Goal: Task Accomplishment & Management: Complete application form

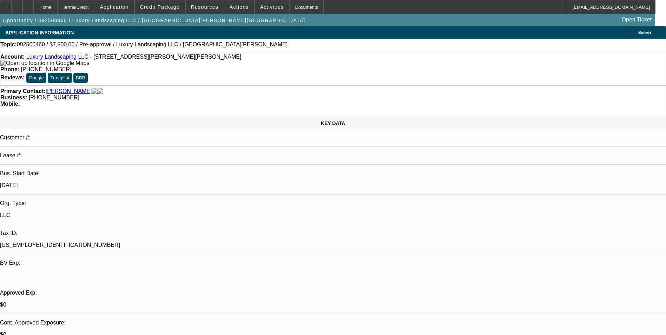
select select "0"
select select "2"
select select "0.1"
select select "4"
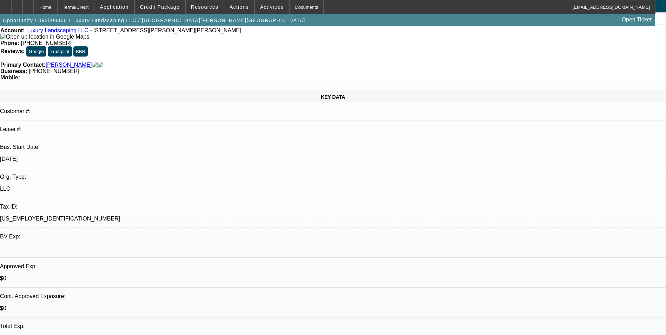
scroll to position [70, 0]
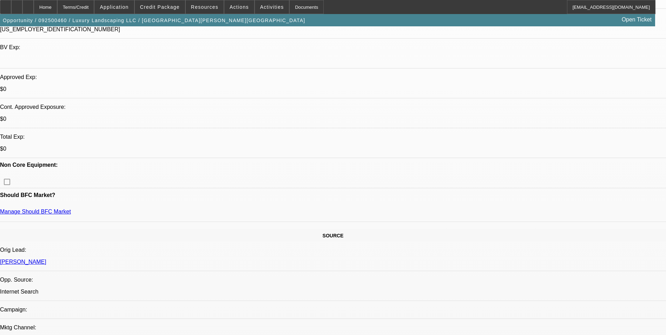
scroll to position [246, 0]
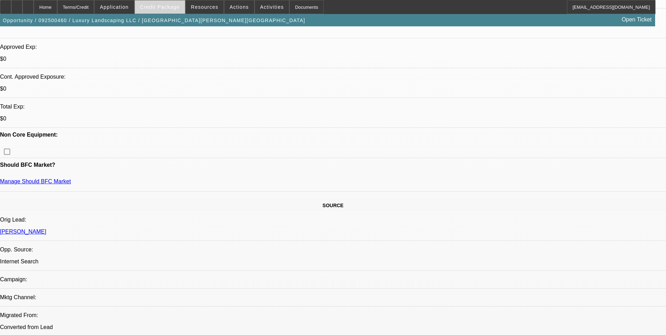
click at [176, 7] on span "Credit Package" at bounding box center [160, 7] width 40 height 6
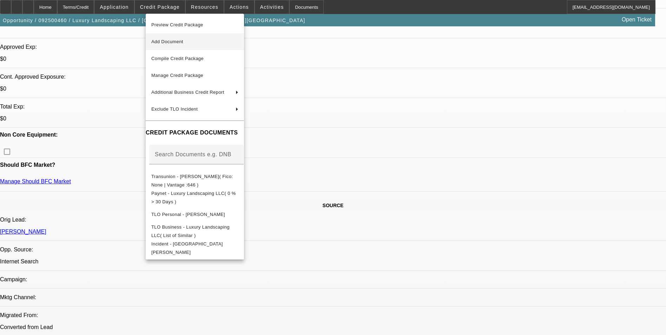
click at [202, 43] on span "Add Document" at bounding box center [194, 42] width 87 height 8
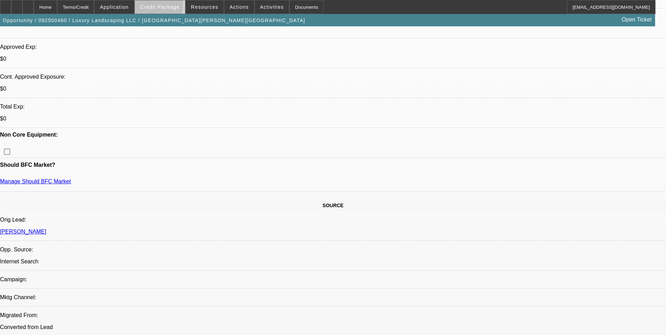
click at [170, 7] on span "Credit Package" at bounding box center [160, 7] width 40 height 6
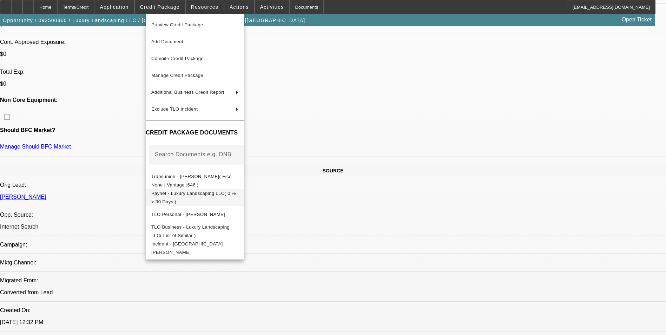
scroll to position [281, 0]
drag, startPoint x: 483, startPoint y: 278, endPoint x: 479, endPoint y: 267, distance: 12.3
click at [483, 278] on div at bounding box center [333, 167] width 666 height 335
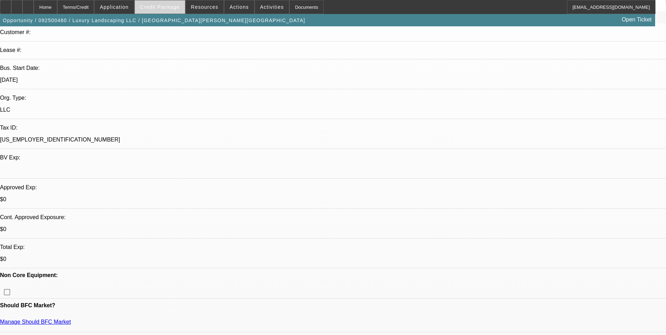
click at [165, 8] on span "Credit Package" at bounding box center [160, 7] width 40 height 6
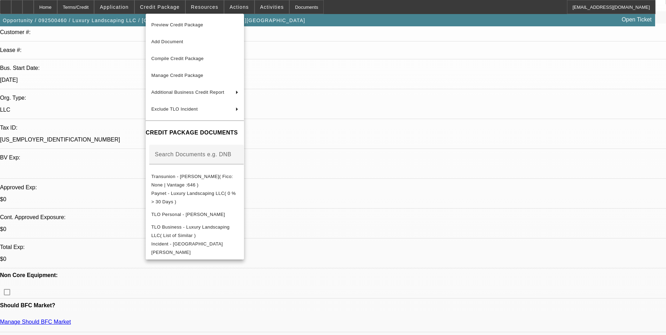
click at [524, 296] on div at bounding box center [333, 167] width 666 height 335
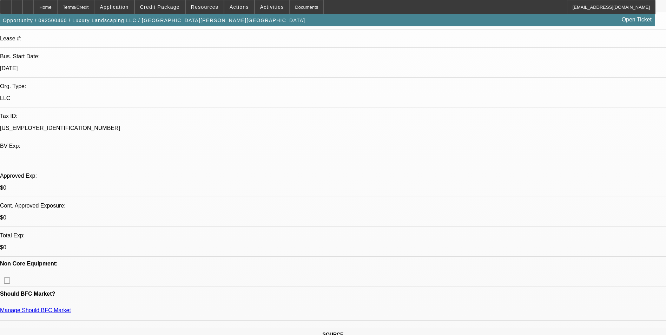
scroll to position [140, 0]
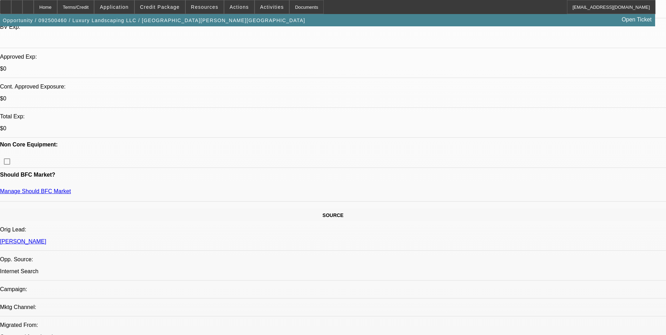
scroll to position [246, 0]
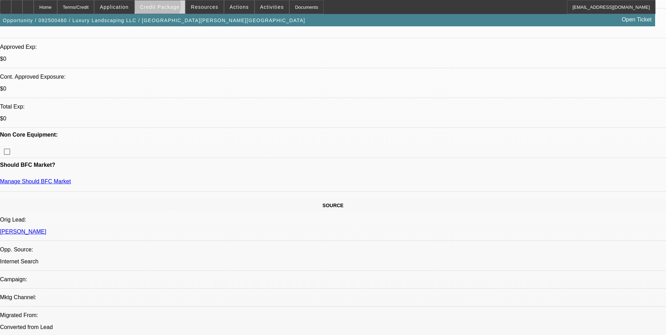
click at [168, 7] on span "Credit Package" at bounding box center [160, 7] width 40 height 6
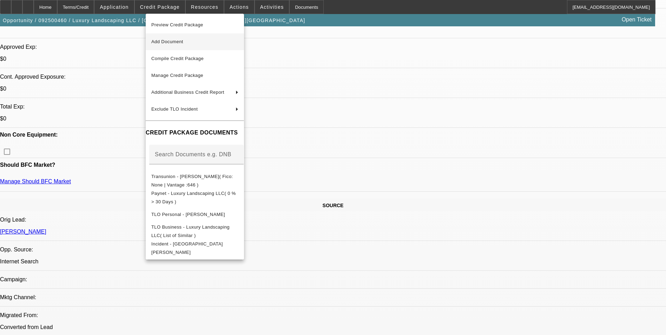
click at [183, 41] on span "Add Document" at bounding box center [167, 41] width 32 height 5
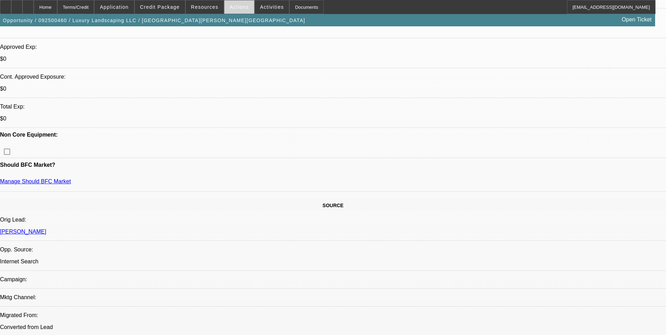
click at [224, 7] on span at bounding box center [239, 7] width 30 height 17
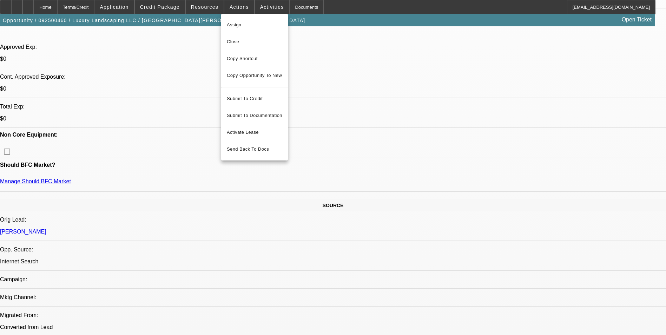
click at [126, 6] on div at bounding box center [333, 167] width 666 height 335
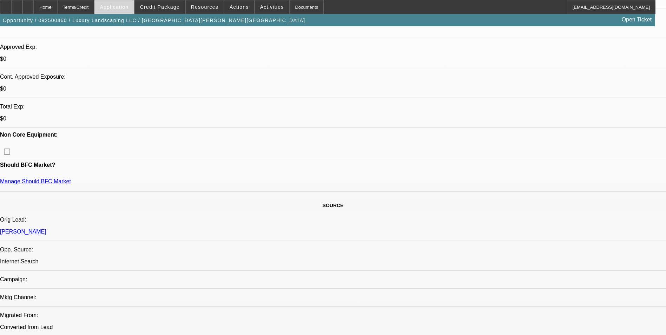
click at [127, 7] on span "Application" at bounding box center [114, 7] width 29 height 6
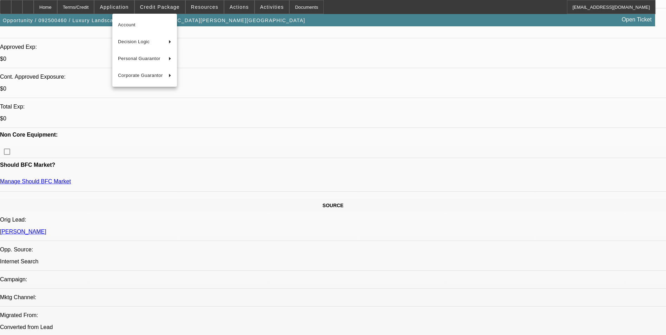
click at [162, 7] on div at bounding box center [333, 167] width 666 height 335
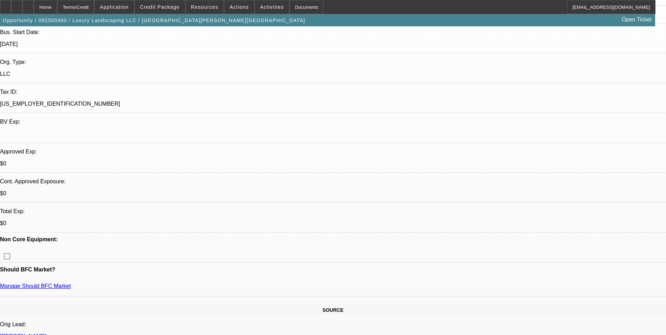
scroll to position [0, 0]
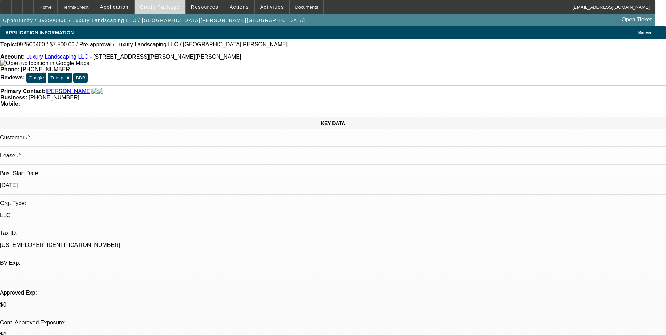
click at [166, 6] on span "Credit Package" at bounding box center [160, 7] width 40 height 6
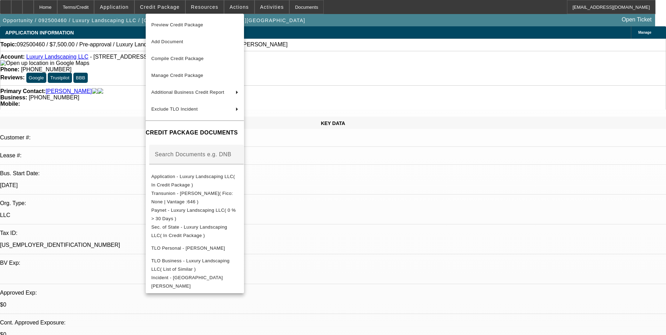
click at [107, 4] on div at bounding box center [333, 167] width 666 height 335
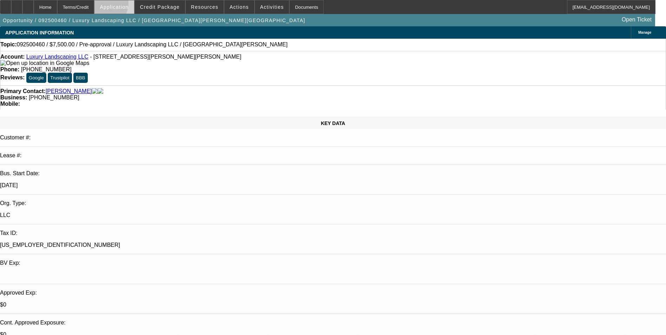
click at [123, 5] on span "Application" at bounding box center [114, 7] width 29 height 6
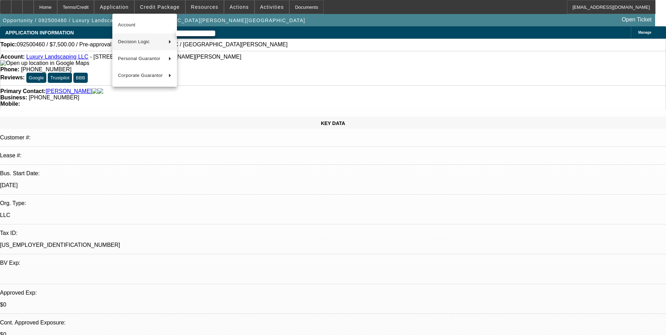
click at [152, 42] on span "Decision Logic" at bounding box center [140, 42] width 45 height 8
click at [231, 43] on span "Luxury Landscaping LLC (Account)" at bounding box center [219, 42] width 76 height 8
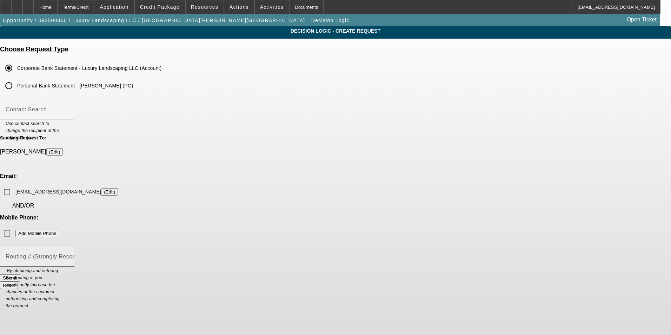
click at [69, 247] on div "Routing # (Strongly Recommended)" at bounding box center [37, 257] width 63 height 20
click at [69, 255] on input "Routing # (Strongly Recommended)" at bounding box center [37, 259] width 63 height 8
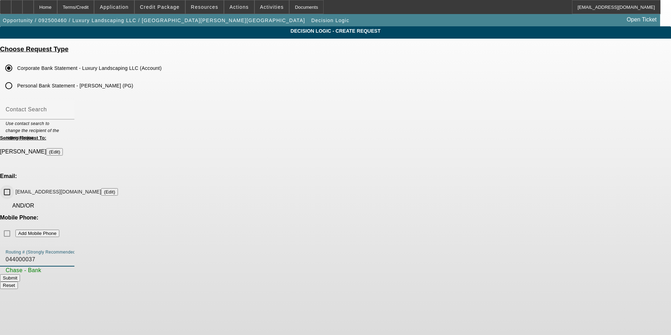
type input "044000037"
click at [14, 185] on input "luxurylandscaping2023@outlook.com (Edit)" at bounding box center [7, 192] width 14 height 14
click at [20, 274] on button "Submit" at bounding box center [10, 277] width 20 height 7
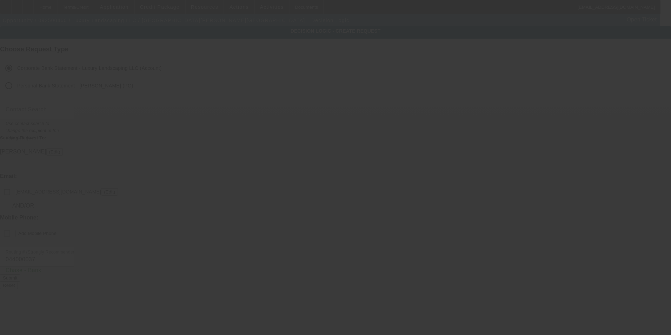
checkbox input "false"
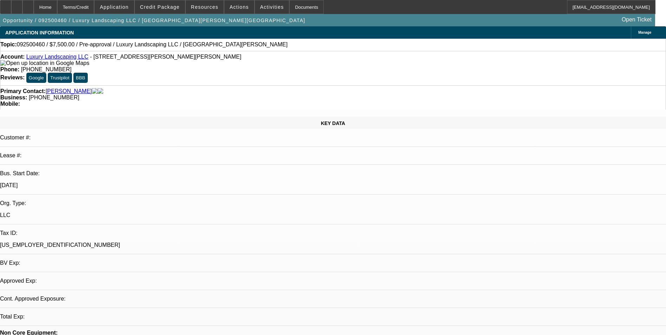
select select "0"
select select "2"
select select "0.1"
select select "4"
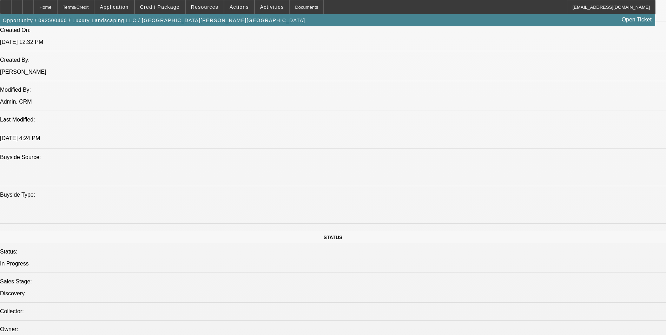
scroll to position [456, 0]
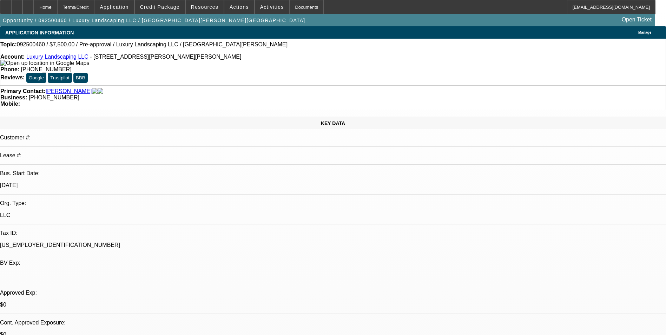
select select "0"
select select "2"
select select "0.1"
select select "4"
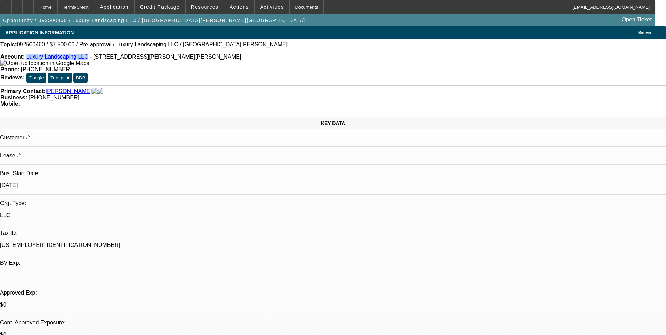
drag, startPoint x: 83, startPoint y: 59, endPoint x: 32, endPoint y: 55, distance: 51.0
click at [32, 55] on div "Account: Luxury Landscaping LLC - 11427 Reed Hartman Hwy, Blue Ash, OH 45241 Ph…" at bounding box center [333, 68] width 666 height 34
copy link "Luxury Landscaping LLC"
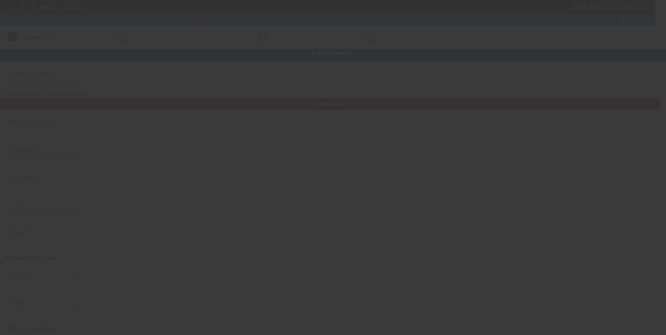
type input "Precision Proscape Solutions LLC"
type input "13213 Darlin Dr"
type input "64089"
type input "Smithville"
type input "[PHONE_NUMBER]"
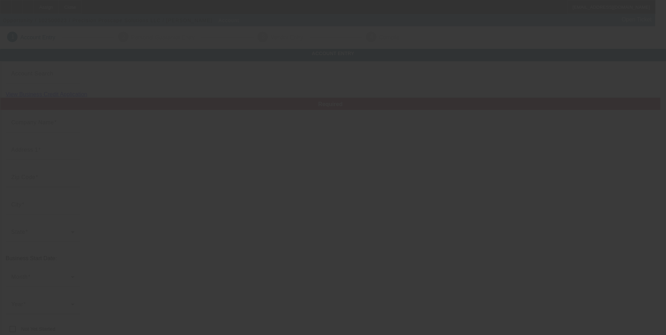
type input "http://Beshearstreeandlawninc.Com"
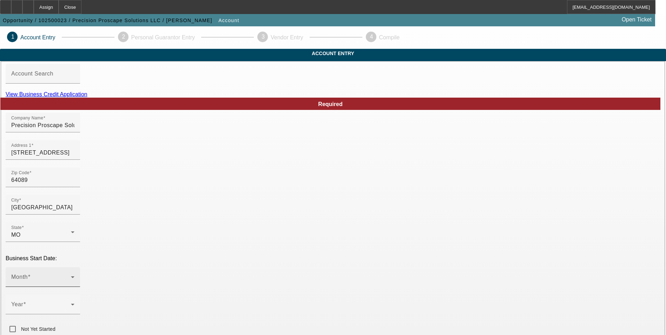
click at [71, 275] on span at bounding box center [41, 279] width 60 height 8
click at [175, 231] on mat-option "December" at bounding box center [179, 232] width 92 height 17
click at [71, 303] on span at bounding box center [41, 307] width 60 height 8
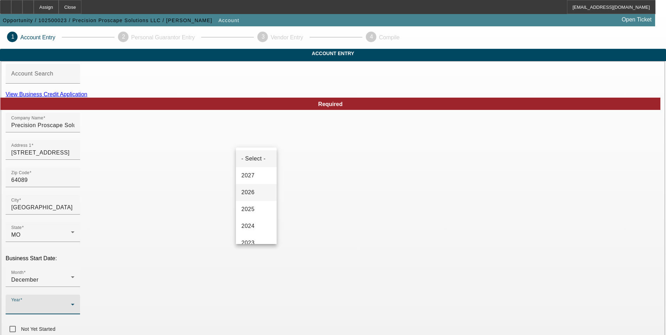
scroll to position [70, 0]
click at [259, 173] on mat-option "2023" at bounding box center [256, 172] width 41 height 17
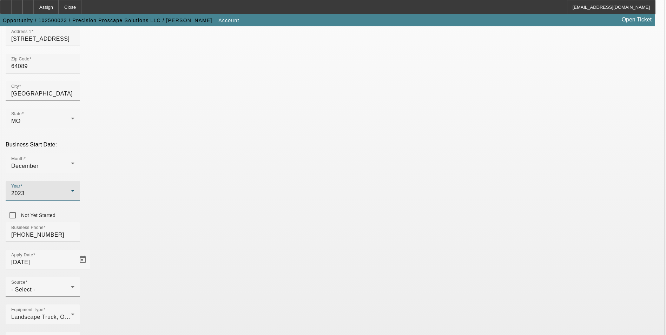
scroll to position [114, 0]
type input "000000000"
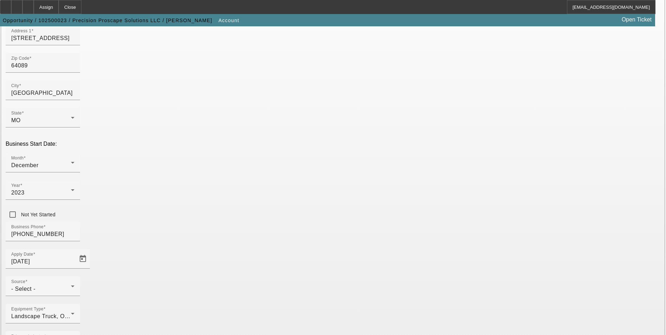
drag, startPoint x: 475, startPoint y: 196, endPoint x: 421, endPoint y: 197, distance: 53.3
click at [71, 285] on div "- Select -" at bounding box center [41, 289] width 60 height 8
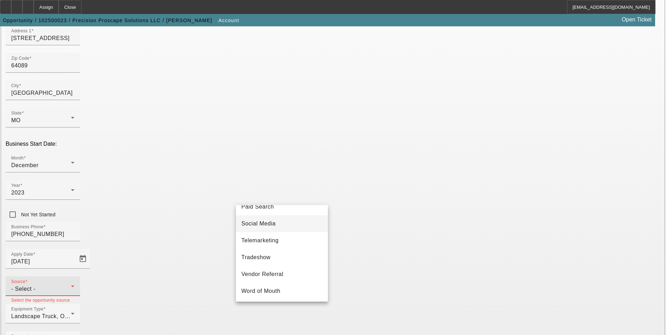
scroll to position [246, 0]
click at [284, 246] on mat-option "Telemarketing" at bounding box center [282, 240] width 92 height 17
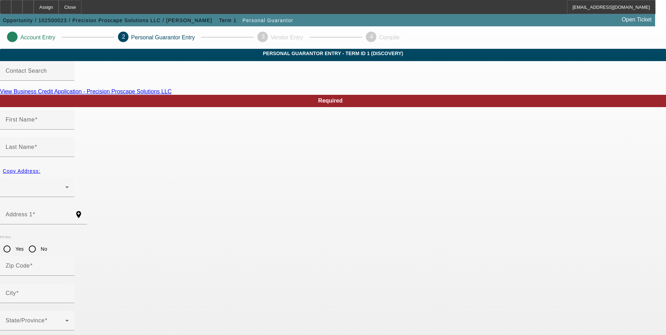
type input "Randell"
type input "Turner"
radio input "true"
type input "[PHONE_NUMBER]"
type input "495-80-8215"
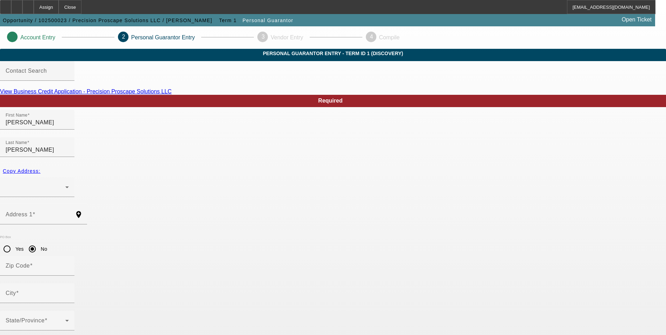
type input "100"
drag, startPoint x: 171, startPoint y: 248, endPoint x: 177, endPoint y: 236, distance: 13.7
click at [69, 292] on input "City" at bounding box center [37, 296] width 63 height 8
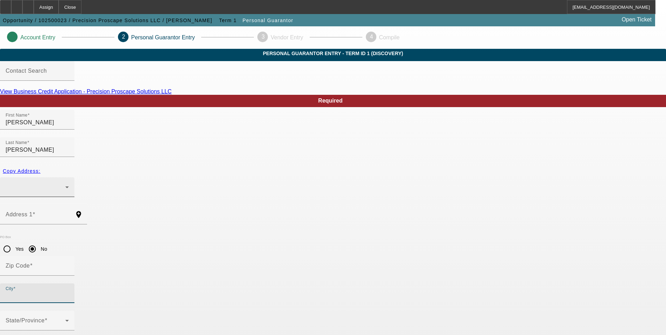
click at [65, 183] on div at bounding box center [36, 187] width 60 height 8
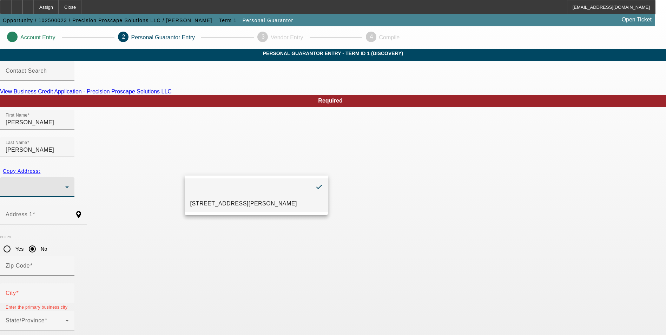
click at [249, 209] on mat-option "13213 Darlin Dr Smithville, MO 64089" at bounding box center [256, 203] width 143 height 17
click at [65, 183] on div "13213 Darlin Dr Smithville, MO 64089" at bounding box center [36, 187] width 60 height 8
click at [173, 177] on div at bounding box center [333, 167] width 666 height 335
click at [71, 183] on icon at bounding box center [67, 187] width 8 height 8
click at [311, 190] on mat-option at bounding box center [256, 186] width 143 height 17
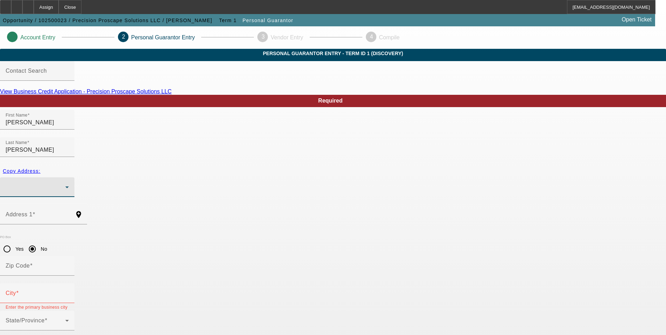
click at [65, 183] on div at bounding box center [36, 187] width 60 height 8
click at [164, 185] on div at bounding box center [333, 167] width 666 height 335
click at [69, 205] on div "Address 1" at bounding box center [37, 215] width 63 height 20
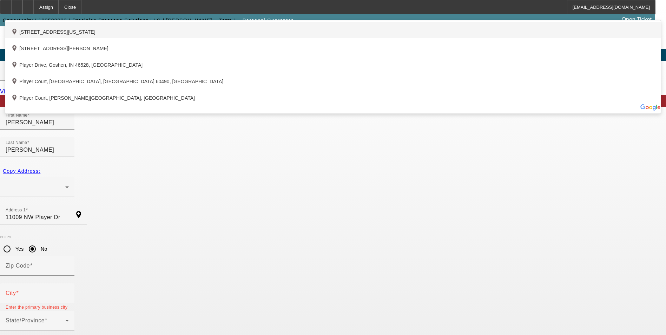
click at [278, 38] on div "add_location 11009 Northwest Player Drive, Kansas City, MO 64152, US" at bounding box center [332, 30] width 655 height 16
type input "11009 Northwest Player Drive"
type input "64152"
type input "Kansas City"
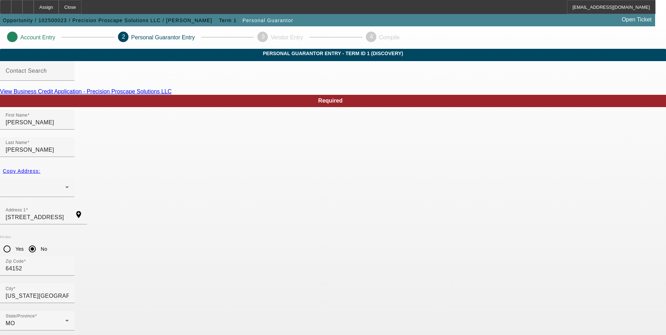
paste input "dusteruxpin@icloud.com"
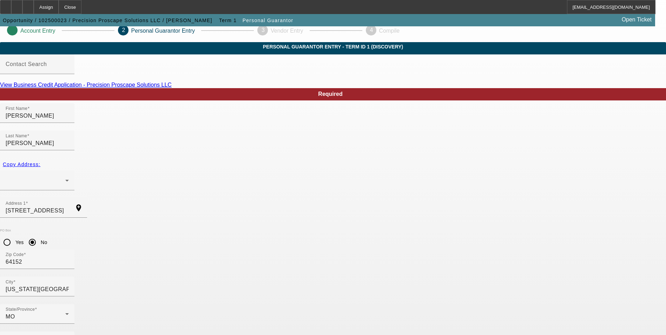
scroll to position [8, 0]
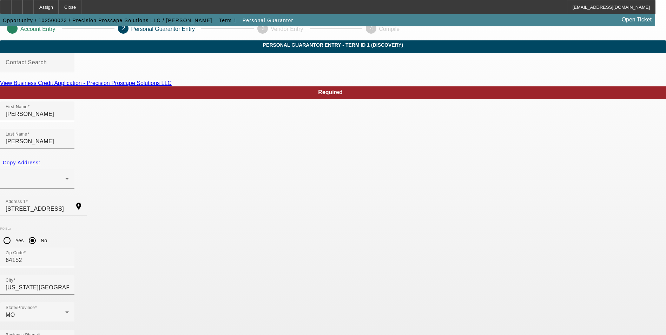
type input "dusteruxpin@icloud.com"
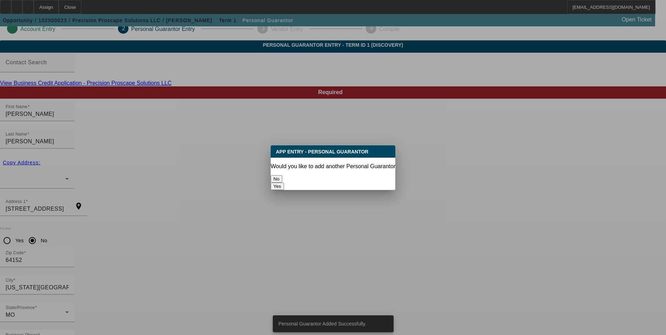
scroll to position [0, 0]
click at [282, 175] on button "No" at bounding box center [277, 178] width 12 height 7
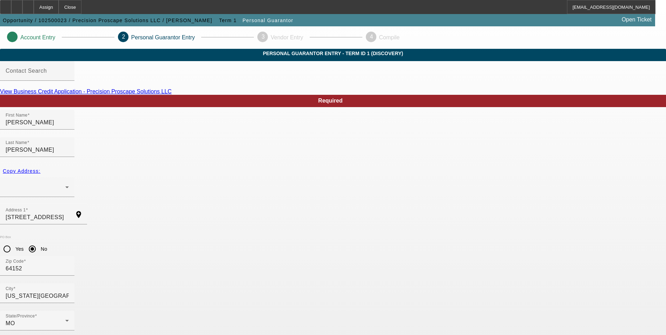
scroll to position [8, 0]
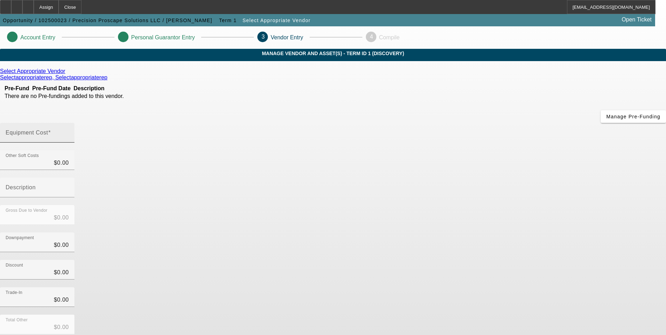
click at [48, 129] on mat-label "Equipment Cost" at bounding box center [27, 132] width 42 height 6
click at [69, 131] on input "Equipment Cost" at bounding box center [37, 135] width 63 height 8
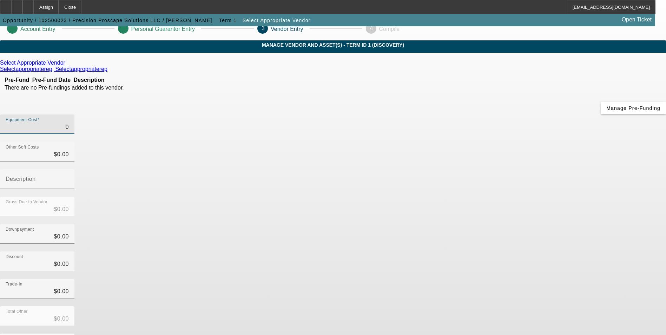
scroll to position [24, 0]
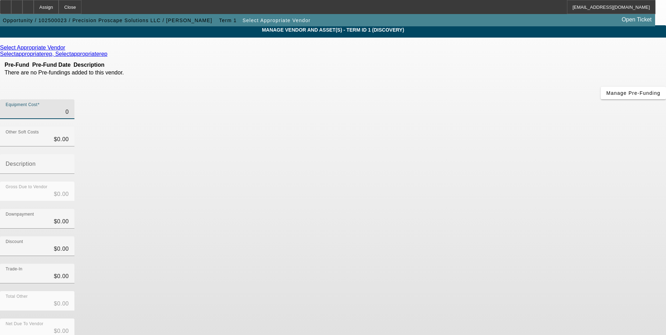
type input "01"
type input "$1.00"
type input "010"
type input "$10.00"
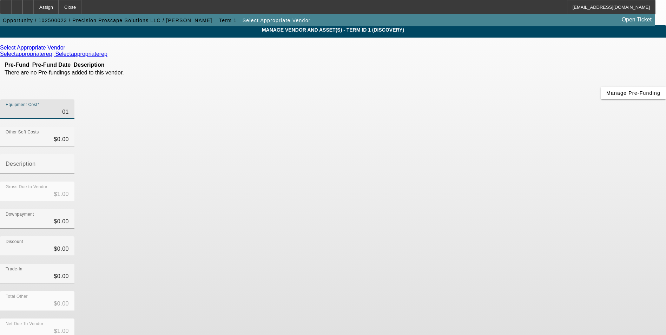
type input "$10.00"
type input "0100"
type input "$100.00"
type input "010"
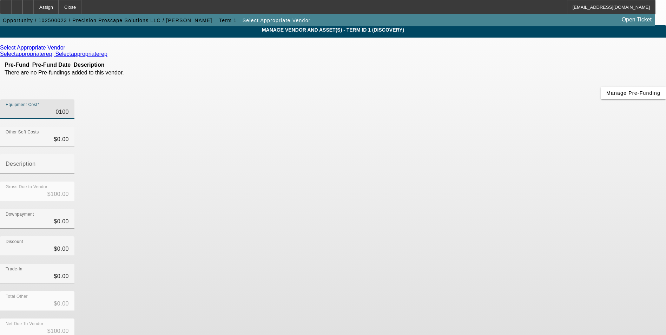
type input "$10.00"
type input "01"
type input "$1.00"
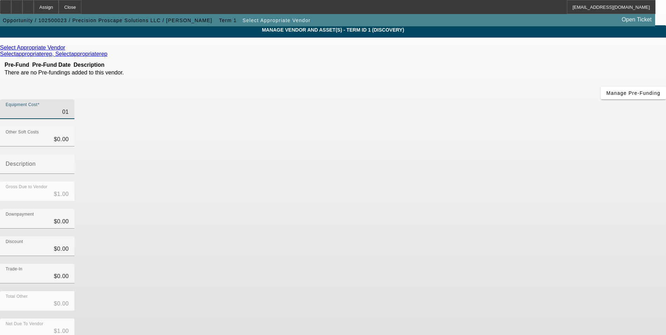
type input "0"
type input "$0.00"
type input "1"
type input "$1.00"
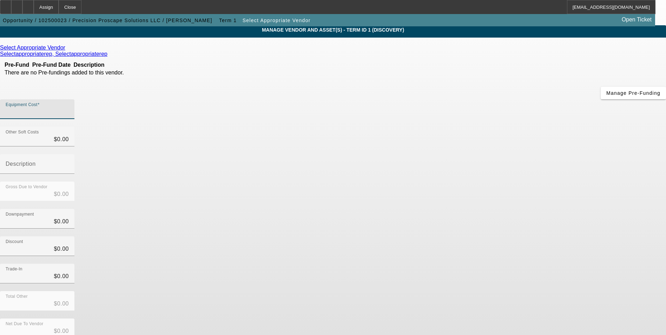
type input "$1.00"
type input "10"
type input "$10.00"
type input "100"
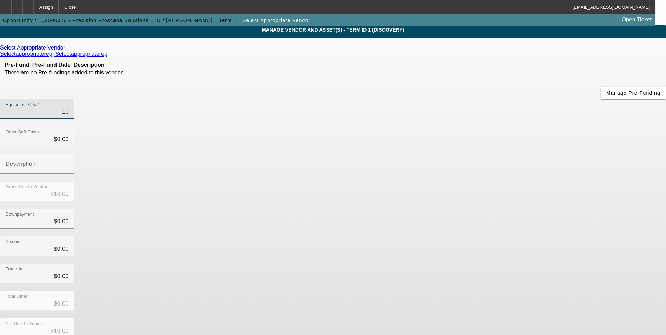
type input "$100.00"
type input "1000"
type input "$1,000.00"
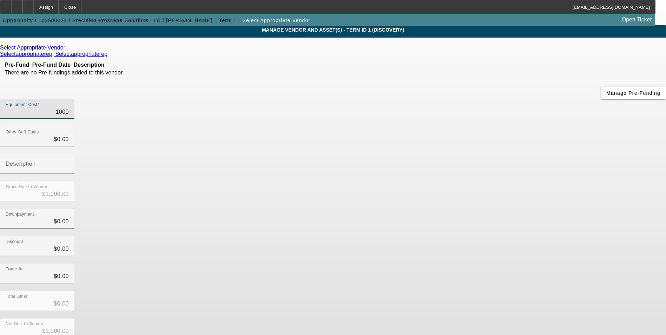
type input "10000"
type input "$10,000.00"
type input "100000"
type input "$100,000.00"
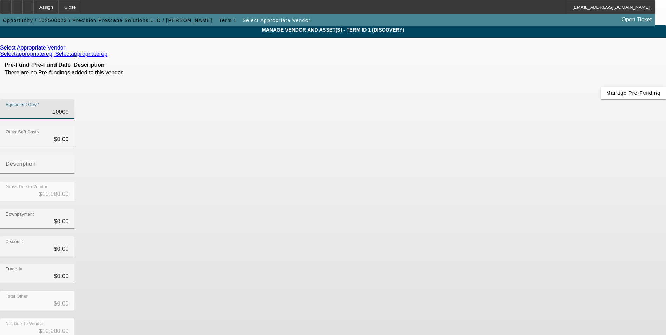
type input "$100,000.00"
click at [559, 189] on app-vendor-asset-manage "Account Entry Personal Guarantor Entry 3 Vendor Entry 4 Compile MANAGE VENDOR A…" at bounding box center [333, 199] width 666 height 392
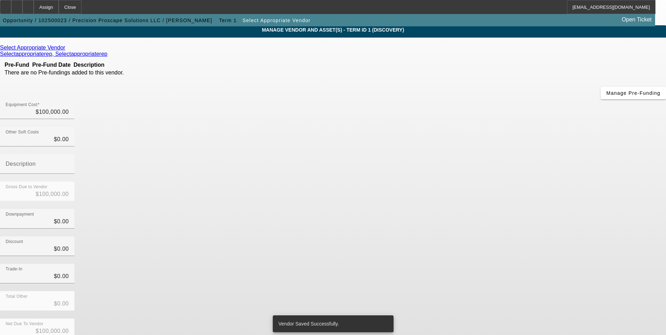
scroll to position [0, 0]
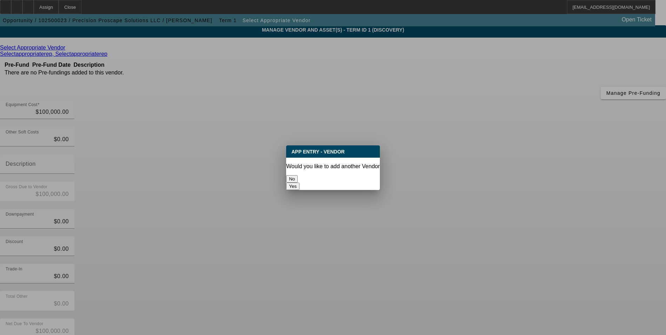
click at [299, 182] on button "Yes" at bounding box center [292, 185] width 13 height 7
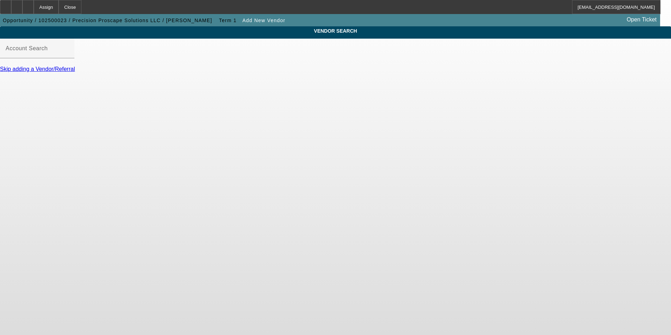
click at [75, 72] on link "Skip adding a Vendor/Referral" at bounding box center [37, 69] width 75 height 6
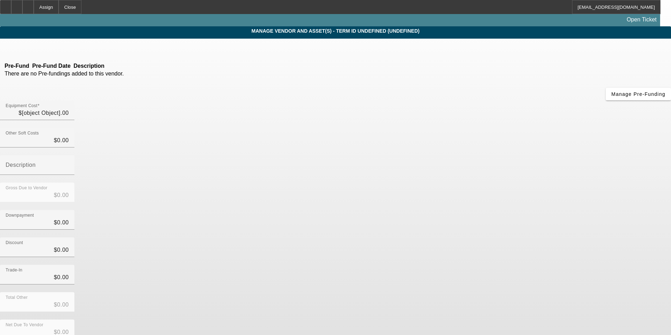
type input "$100,000.00"
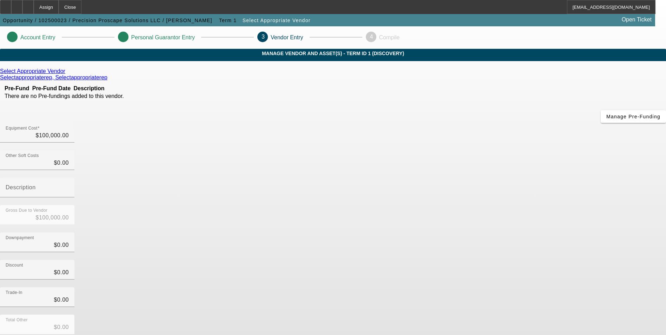
click at [67, 74] on icon at bounding box center [67, 71] width 0 height 6
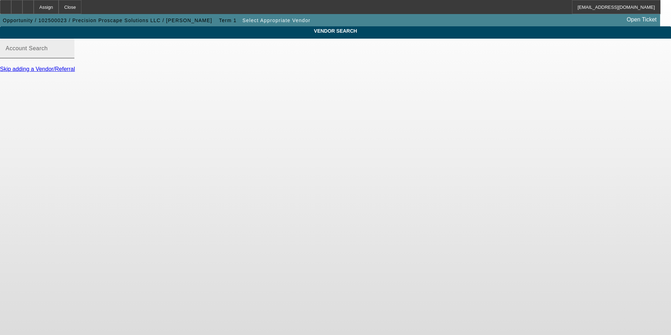
click at [69, 55] on input "Account Search" at bounding box center [37, 51] width 63 height 8
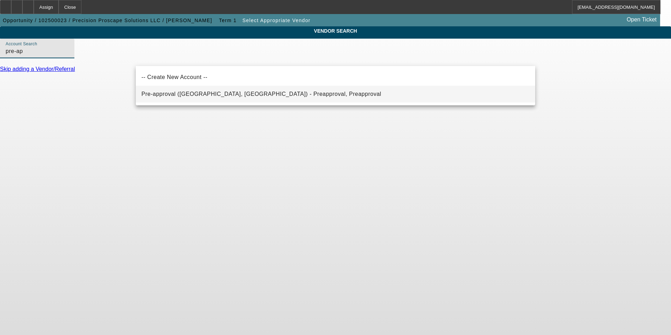
click at [253, 91] on span "Pre-approval (Northbrook, IL) - Preapproval, Preapproval" at bounding box center [261, 94] width 240 height 8
type input "Pre-approval (Northbrook, IL) - Preapproval, Preapproval"
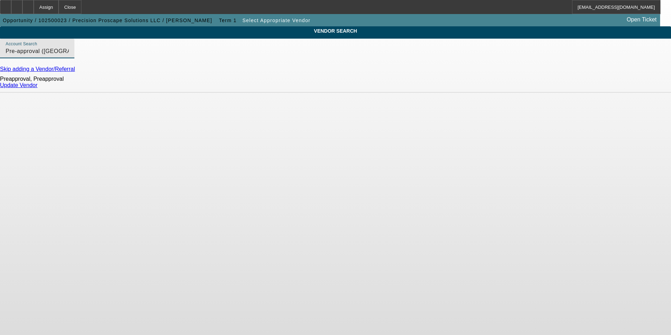
click at [38, 88] on link "Update Vendor" at bounding box center [19, 85] width 38 height 6
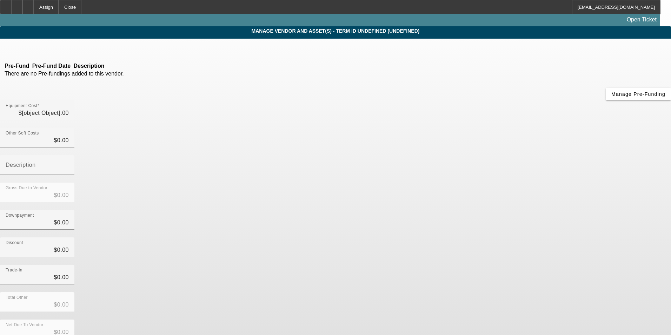
type input "$100,000.00"
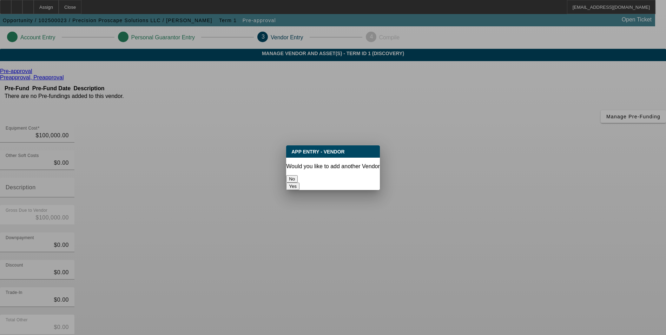
click at [298, 175] on button "No" at bounding box center [292, 178] width 12 height 7
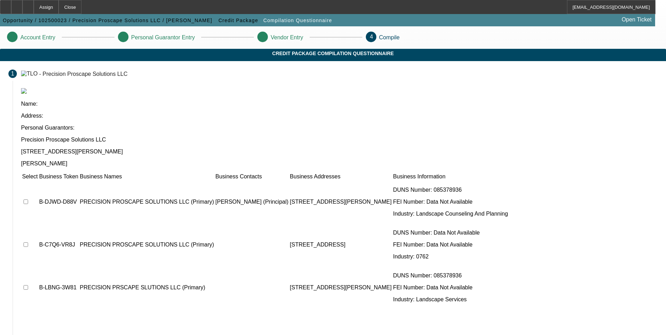
click at [28, 199] on input "checkbox" at bounding box center [26, 201] width 5 height 5
checkbox input "true"
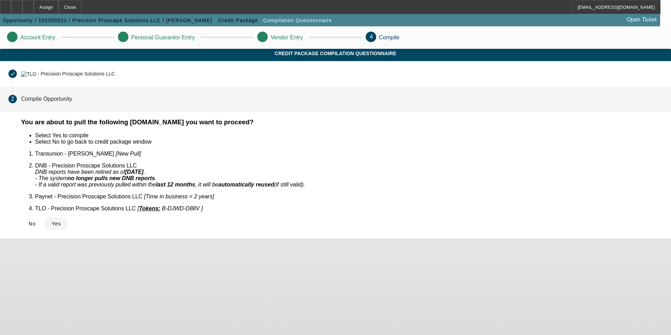
click at [52, 221] on icon at bounding box center [52, 224] width 0 height 6
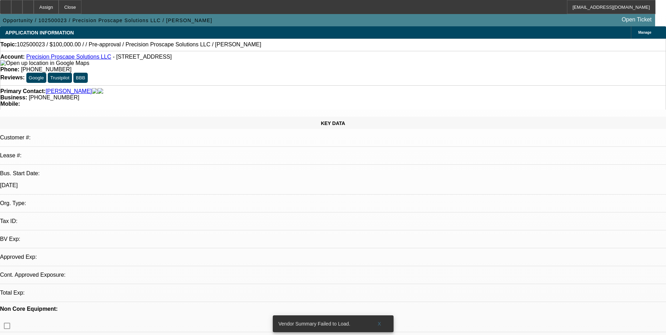
select select "0"
select select "2"
select select "0.1"
select select "1"
select select "2"
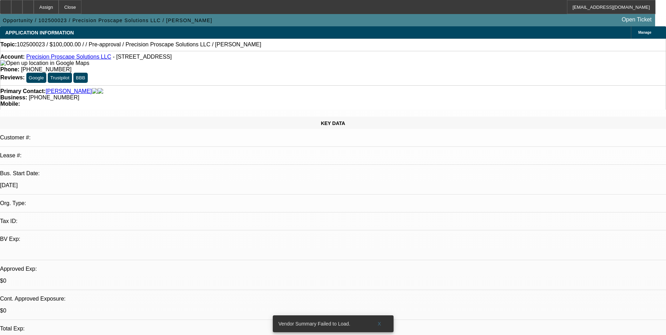
select select "4"
click at [381, 321] on span "X" at bounding box center [379, 324] width 4 height 6
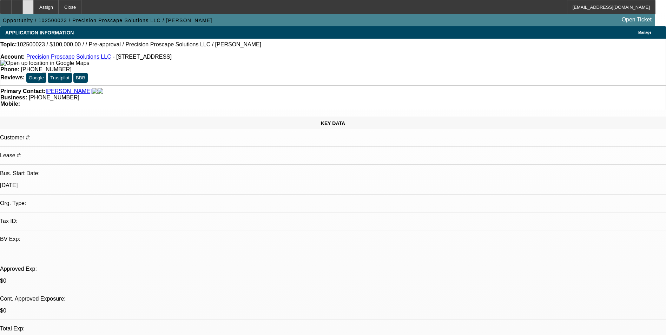
click at [34, 4] on div at bounding box center [27, 7] width 11 height 14
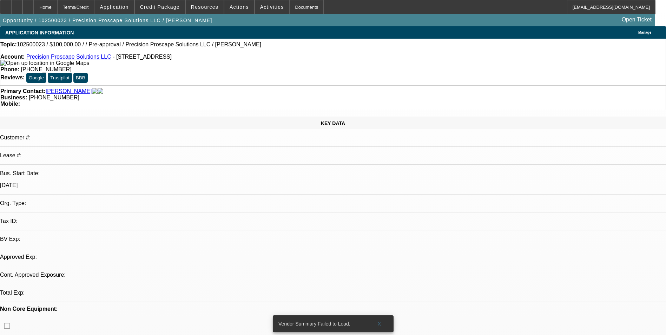
select select "0"
select select "2"
select select "0.1"
select select "1"
select select "2"
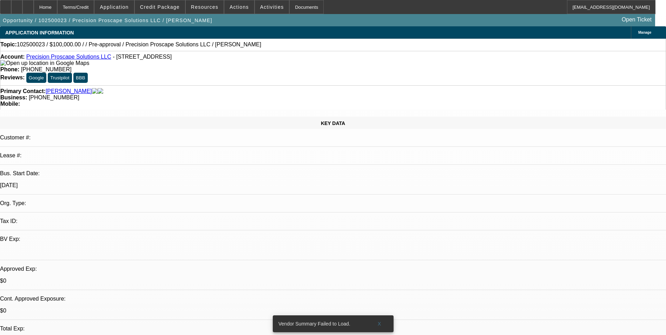
select select "4"
click at [34, 6] on div at bounding box center [27, 7] width 11 height 14
select select "0"
select select "2"
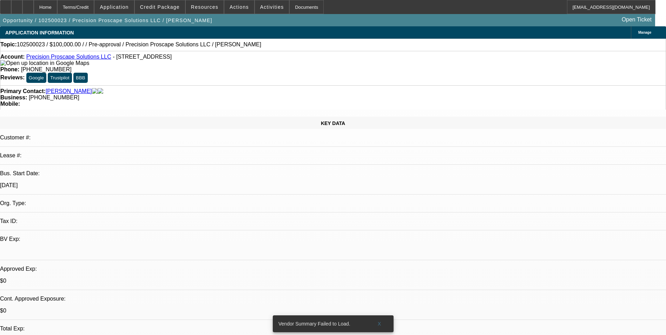
select select "0.1"
select select "4"
click at [381, 318] on span at bounding box center [379, 323] width 22 height 17
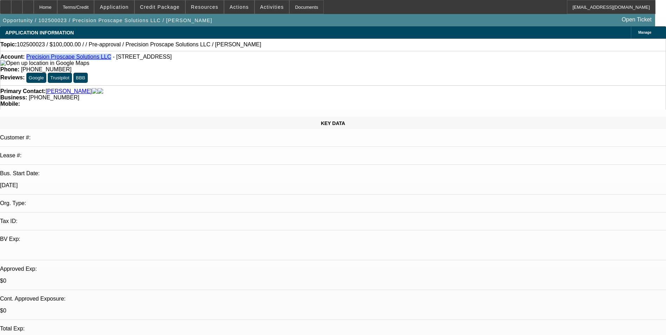
drag, startPoint x: 101, startPoint y: 59, endPoint x: 32, endPoint y: 60, distance: 68.8
click at [32, 60] on div "Account: Precision Proscape Solutions LLC - [STREET_ADDRESS]" at bounding box center [332, 60] width 665 height 13
copy link "Precision Proscape Solutions LLC"
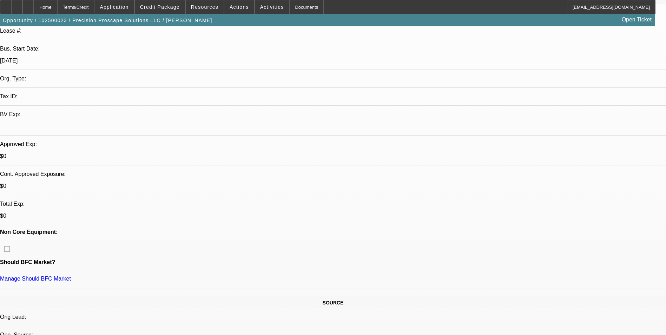
scroll to position [140, 0]
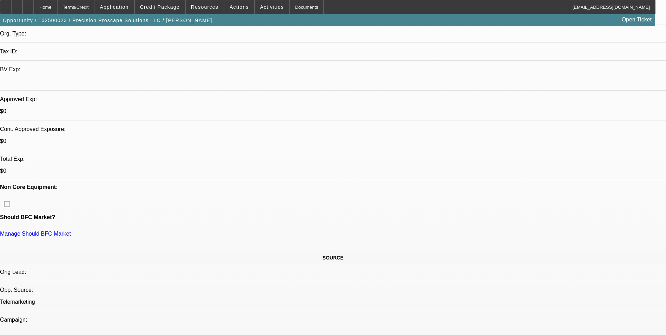
scroll to position [0, 0]
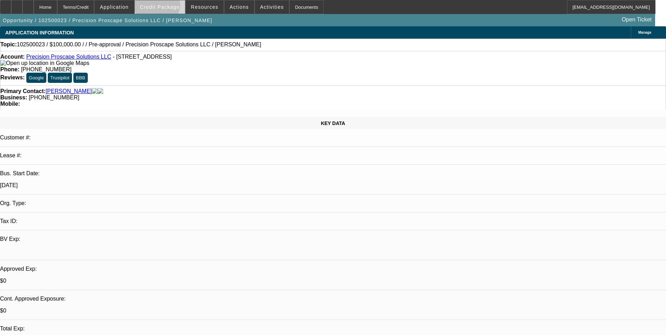
click at [168, 6] on span "Credit Package" at bounding box center [160, 7] width 40 height 6
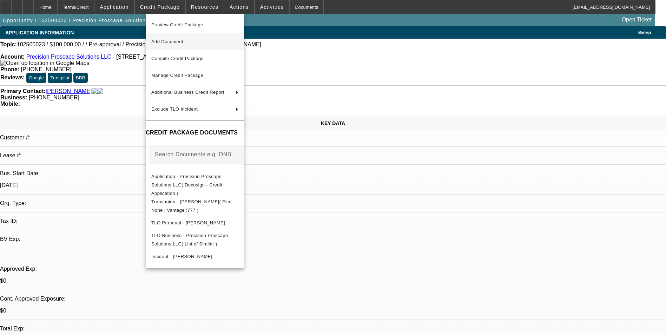
click at [204, 42] on span "Add Document" at bounding box center [194, 42] width 87 height 8
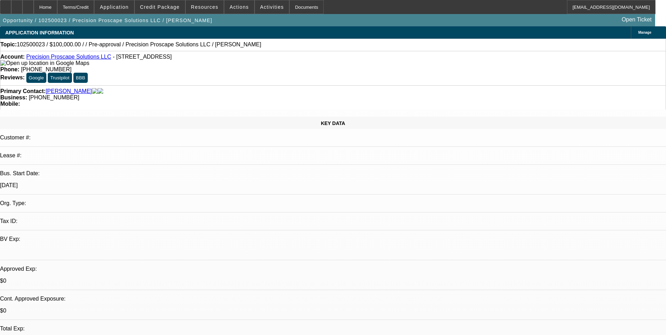
click at [65, 59] on link "Precision Proscape Solutions LLC" at bounding box center [68, 57] width 85 height 6
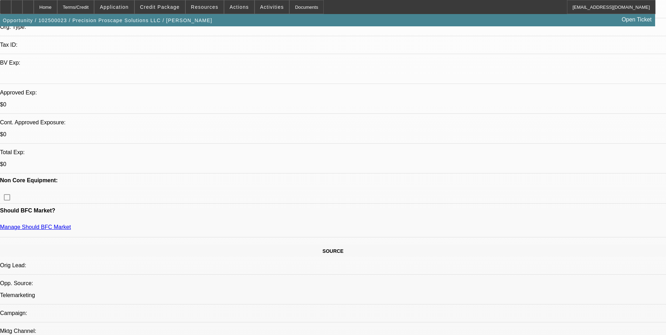
scroll to position [175, 0]
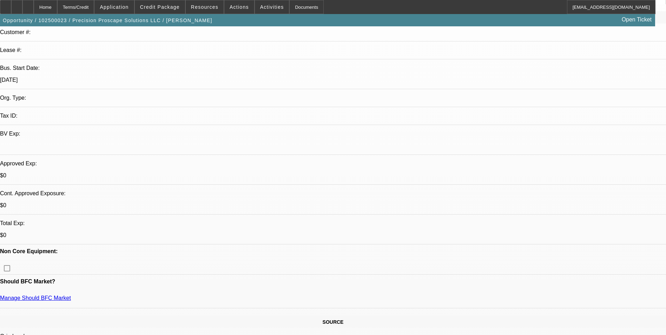
scroll to position [0, 0]
